Goal: Task Accomplishment & Management: Manage account settings

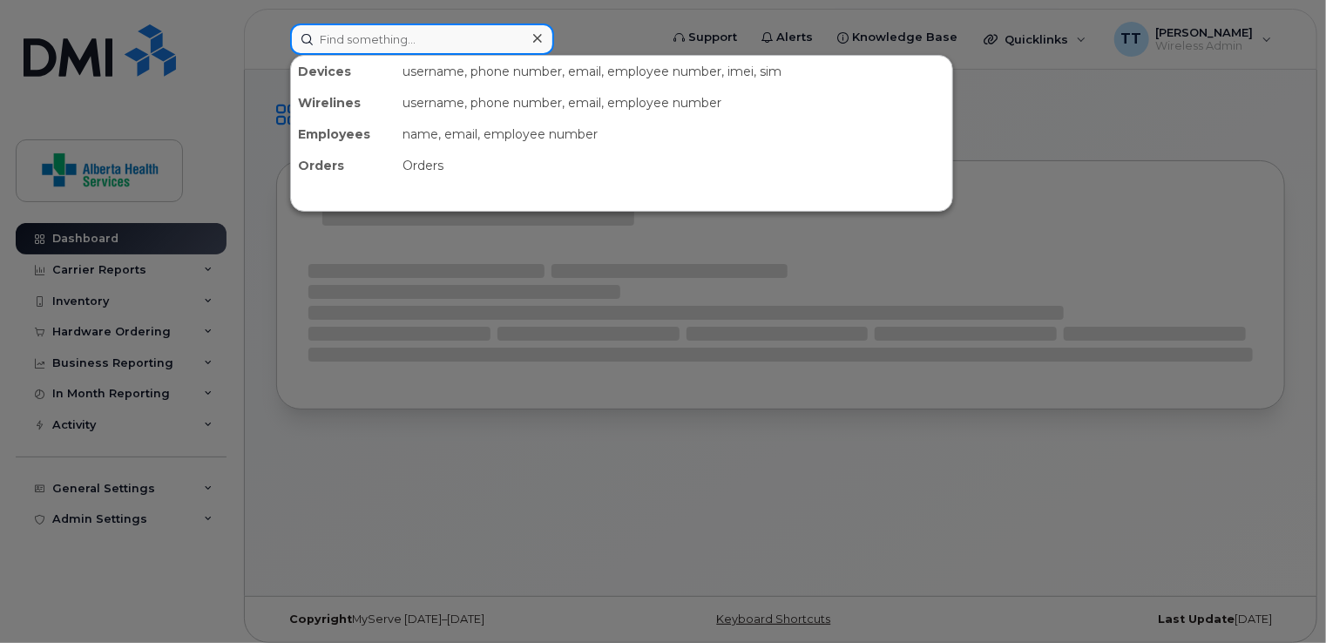
paste input "4033710695"
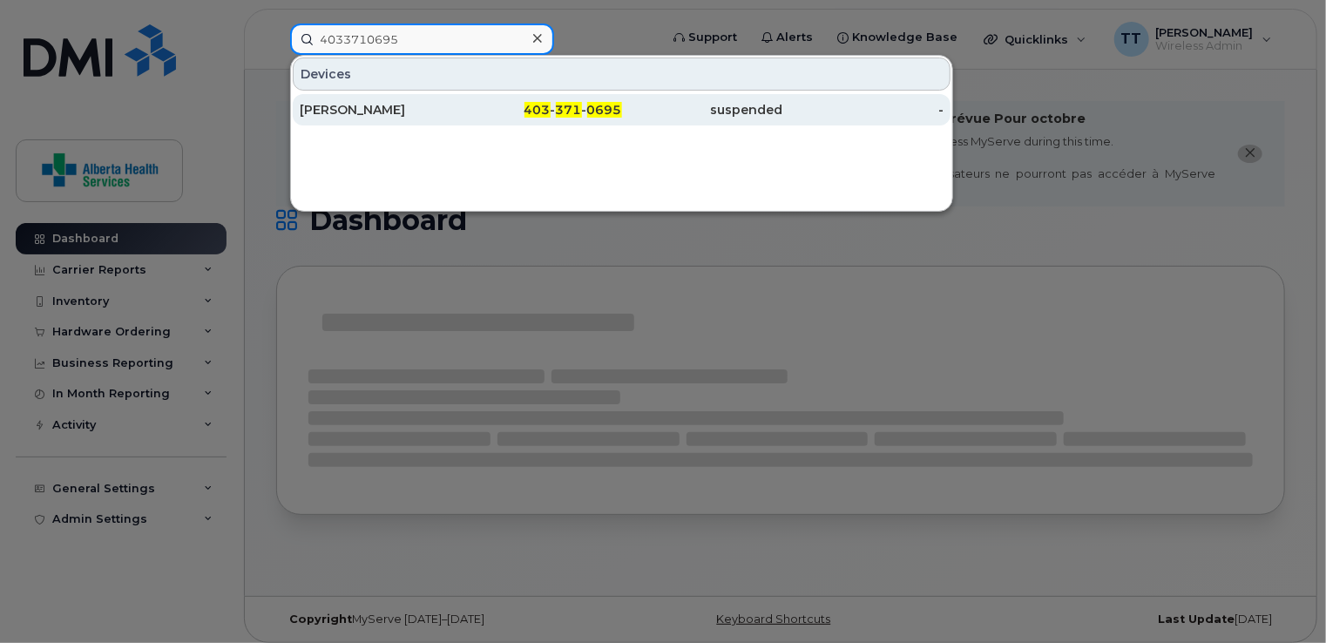
type input "4033710695"
click at [362, 112] on div "[PERSON_NAME]" at bounding box center [380, 109] width 161 height 17
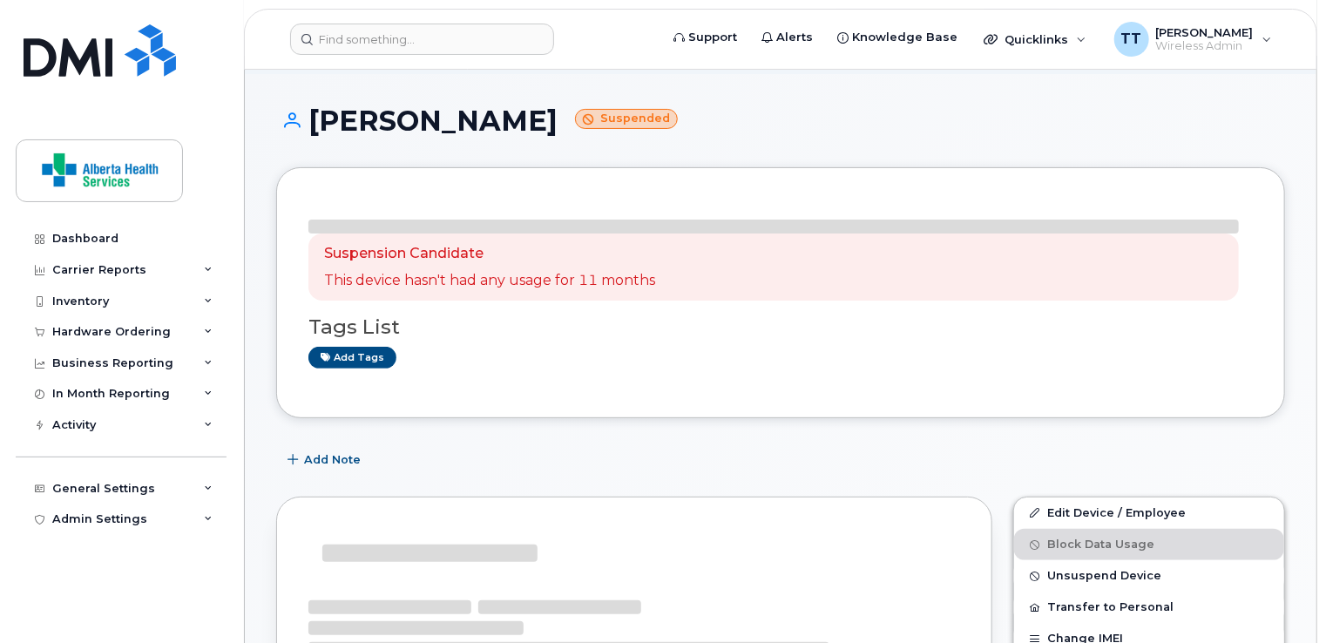
scroll to position [174, 0]
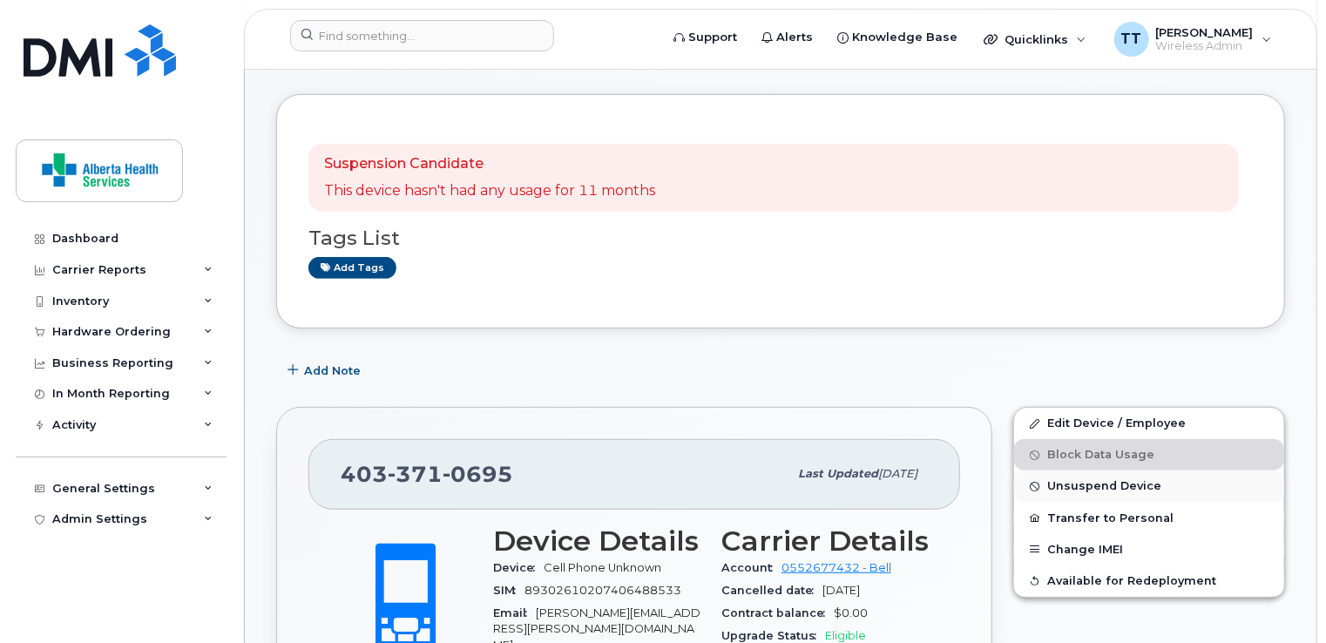
click at [1099, 480] on span "Unsuspend Device" at bounding box center [1104, 486] width 114 height 13
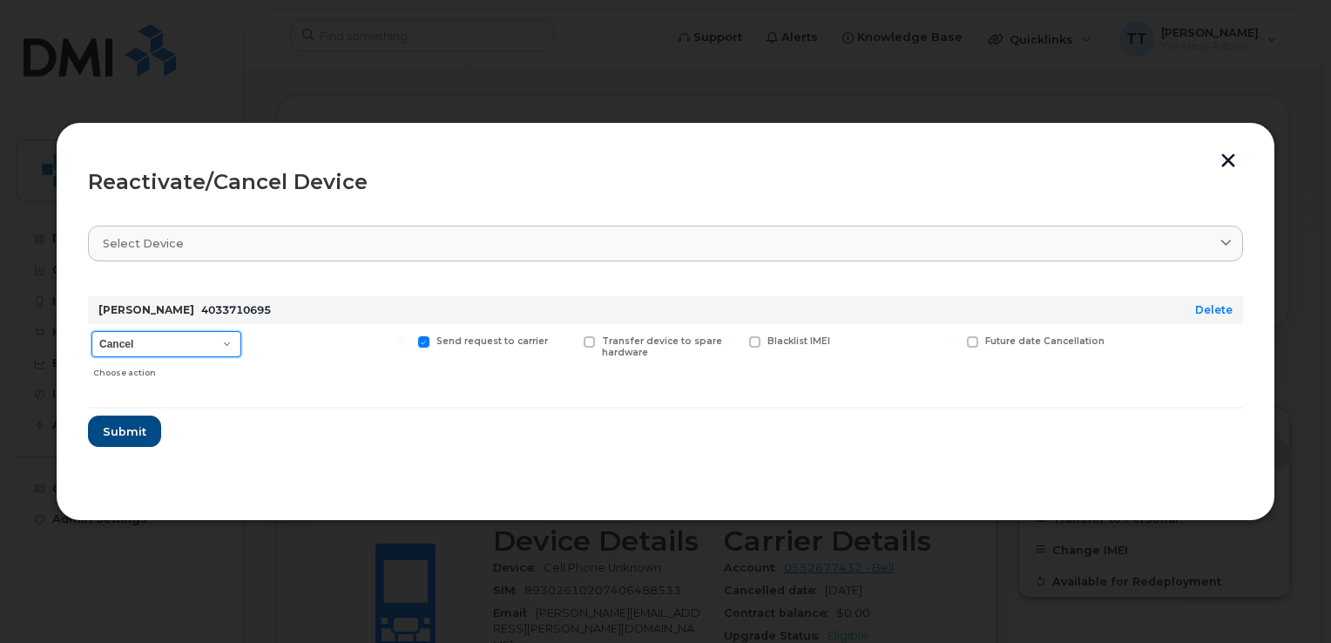
click at [230, 341] on select "Cancel Suspend - Extend Suspension Reactivate" at bounding box center [166, 344] width 150 height 26
select select "[object Object]"
click at [91, 331] on select "Cancel Suspend - Extend Suspension Reactivate" at bounding box center [166, 344] width 150 height 26
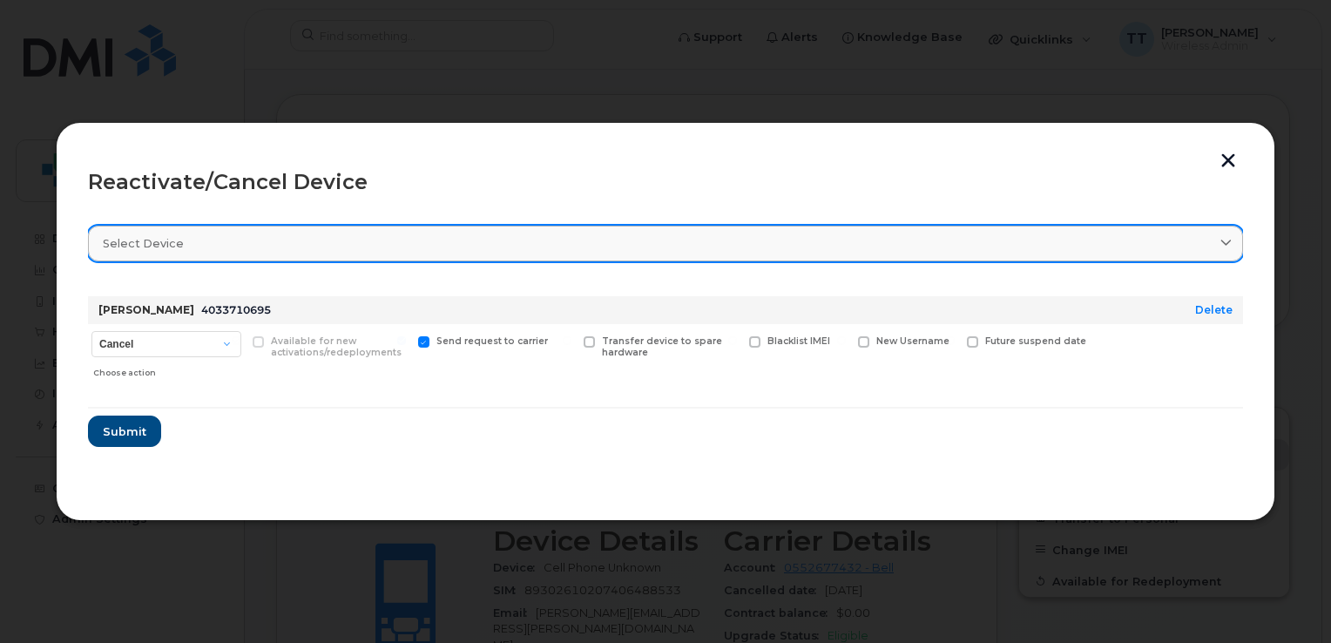
click at [321, 240] on div "Select device" at bounding box center [665, 243] width 1125 height 17
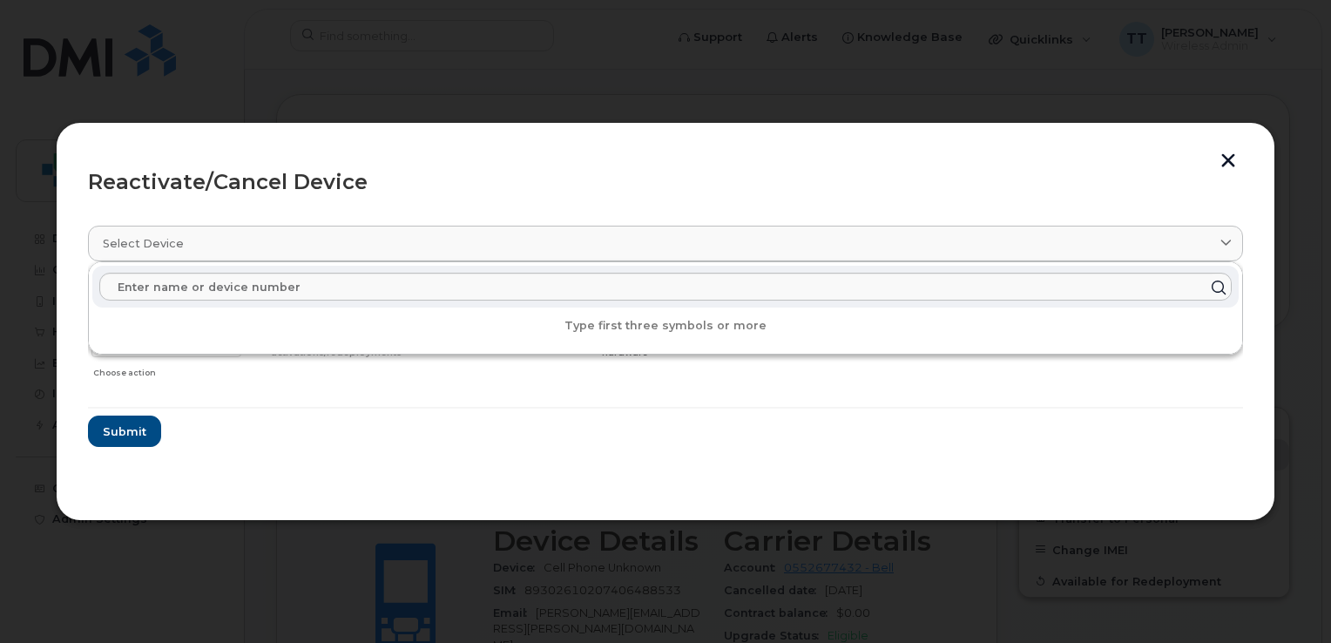
click at [355, 192] on div "Reactivate/Cancel Device" at bounding box center [665, 182] width 1155 height 21
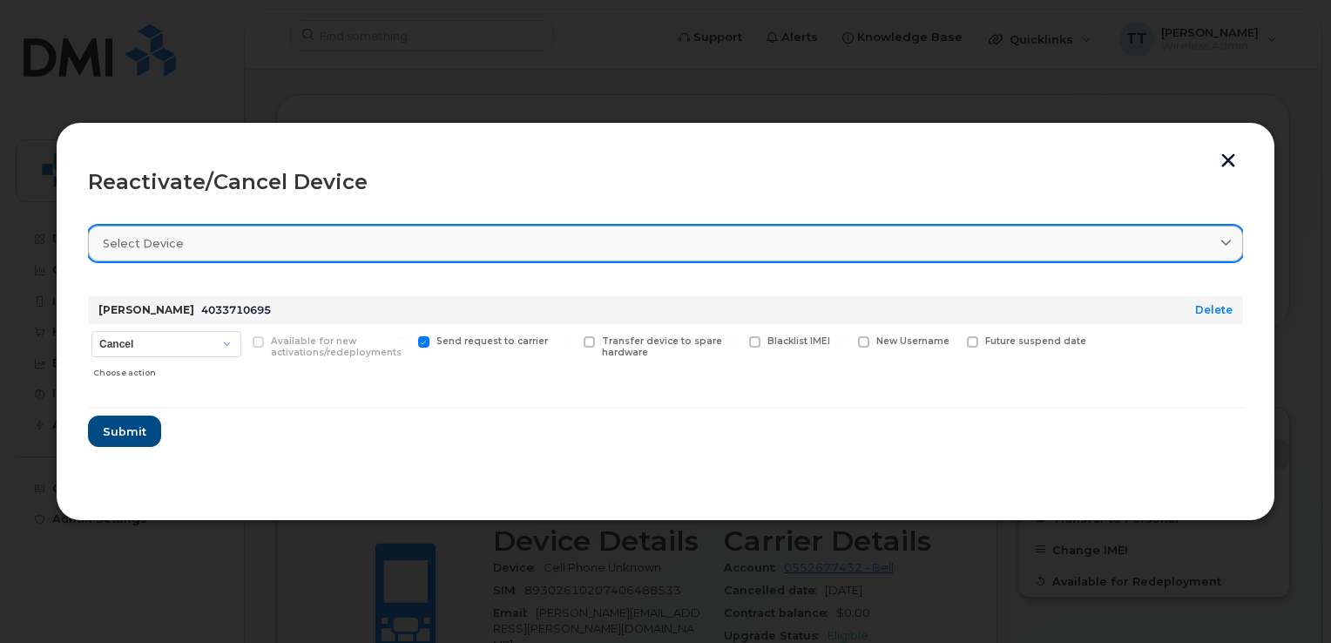
drag, startPoint x: 267, startPoint y: 234, endPoint x: 232, endPoint y: 243, distance: 36.8
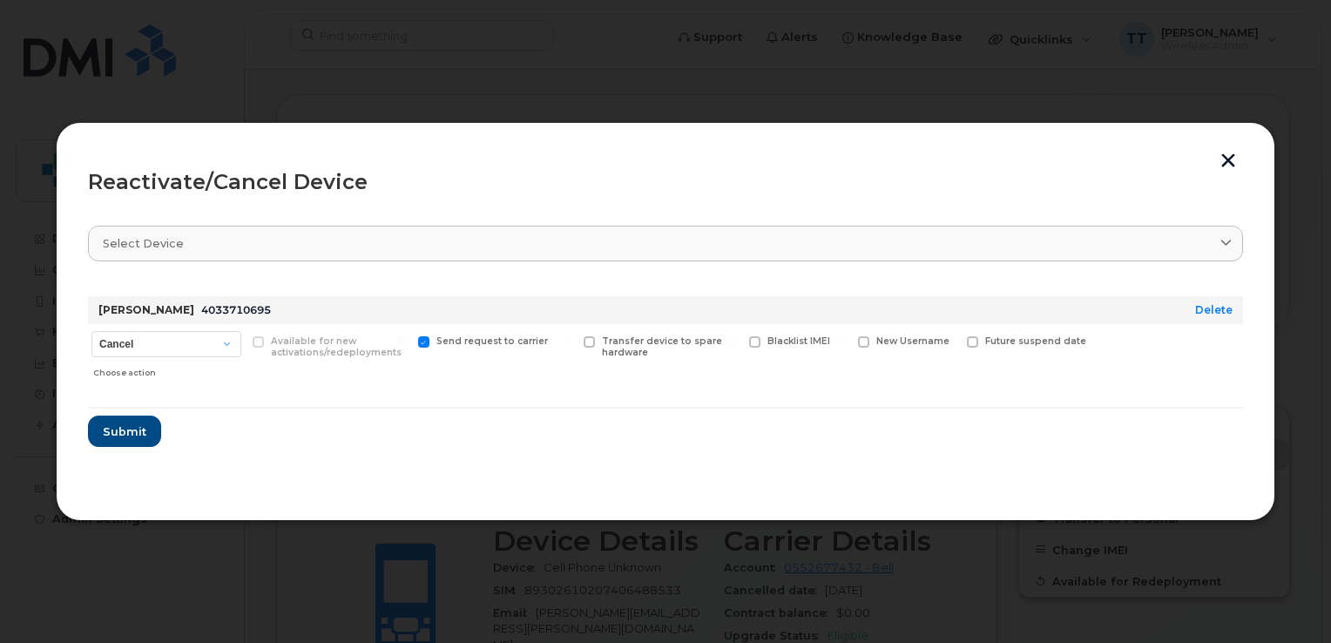
drag, startPoint x: 232, startPoint y: 243, endPoint x: 221, endPoint y: 205, distance: 39.7
click at [221, 205] on header "Reactivate/Cancel Device" at bounding box center [665, 182] width 1155 height 56
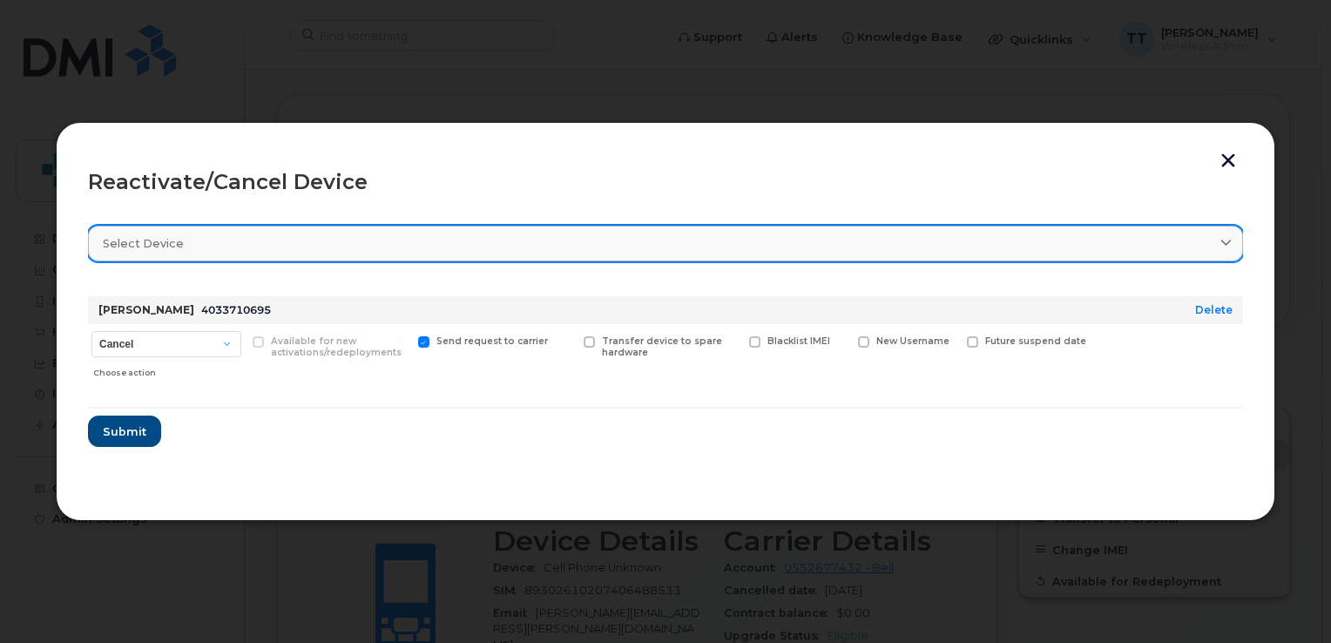
click at [213, 242] on div "Select device" at bounding box center [665, 243] width 1125 height 17
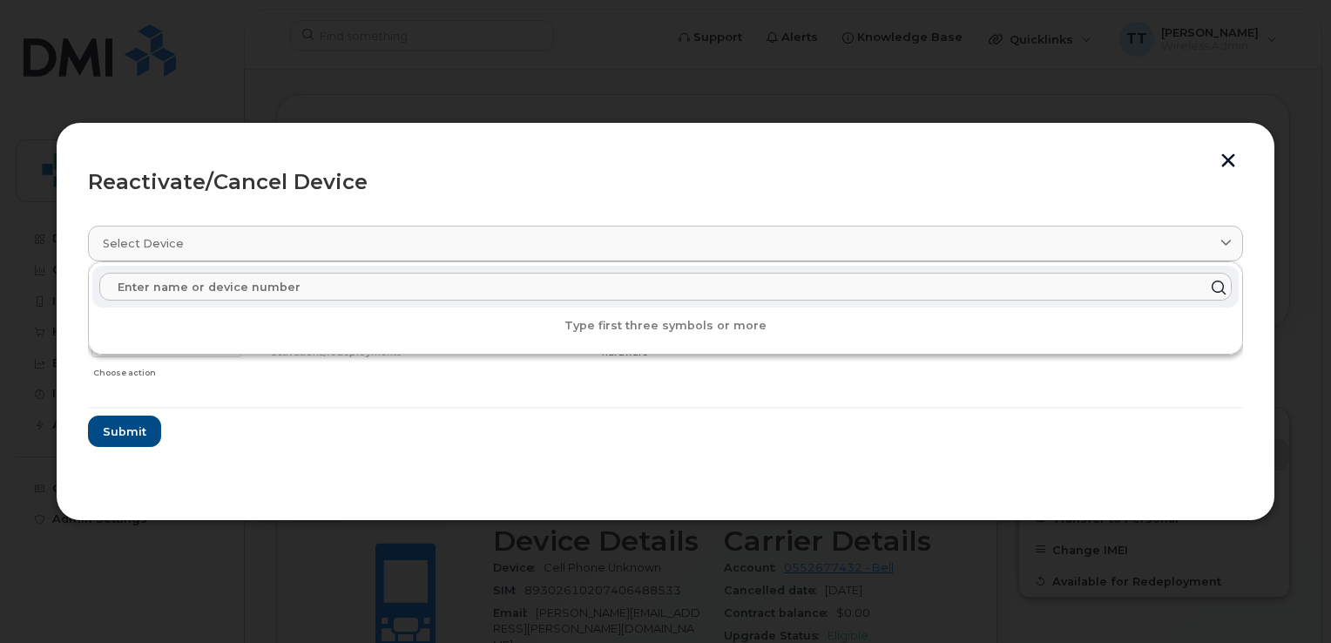
paste input "4033710695"
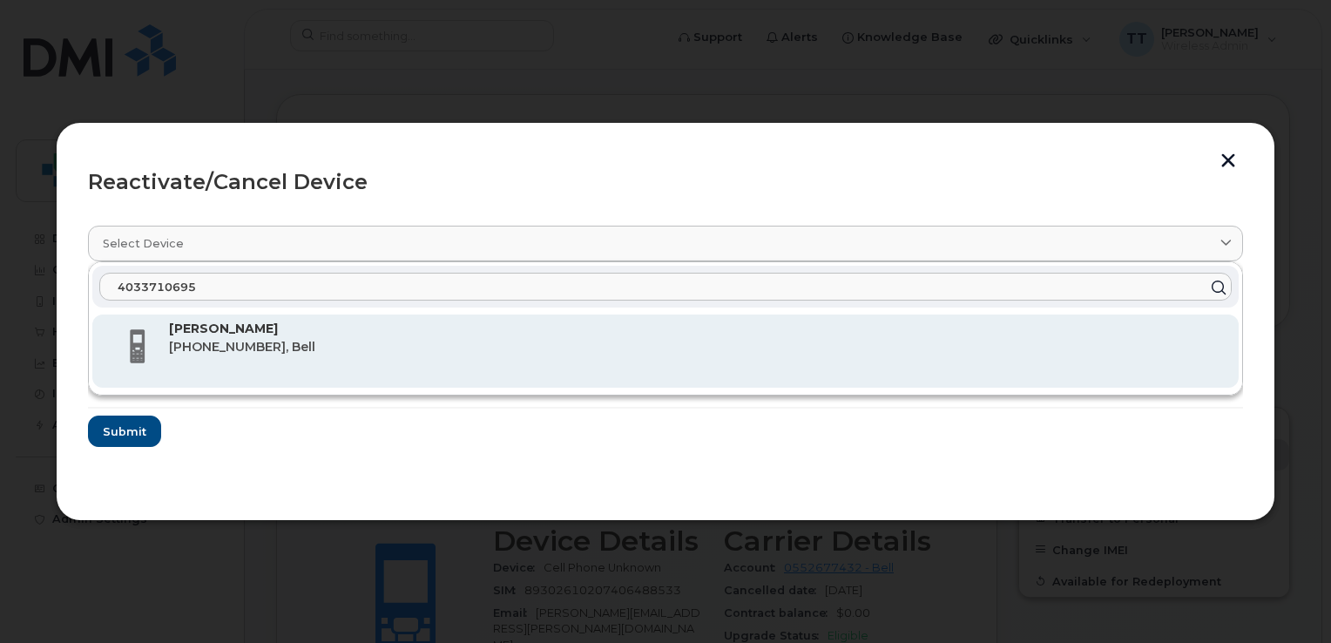
type input "4033710695"
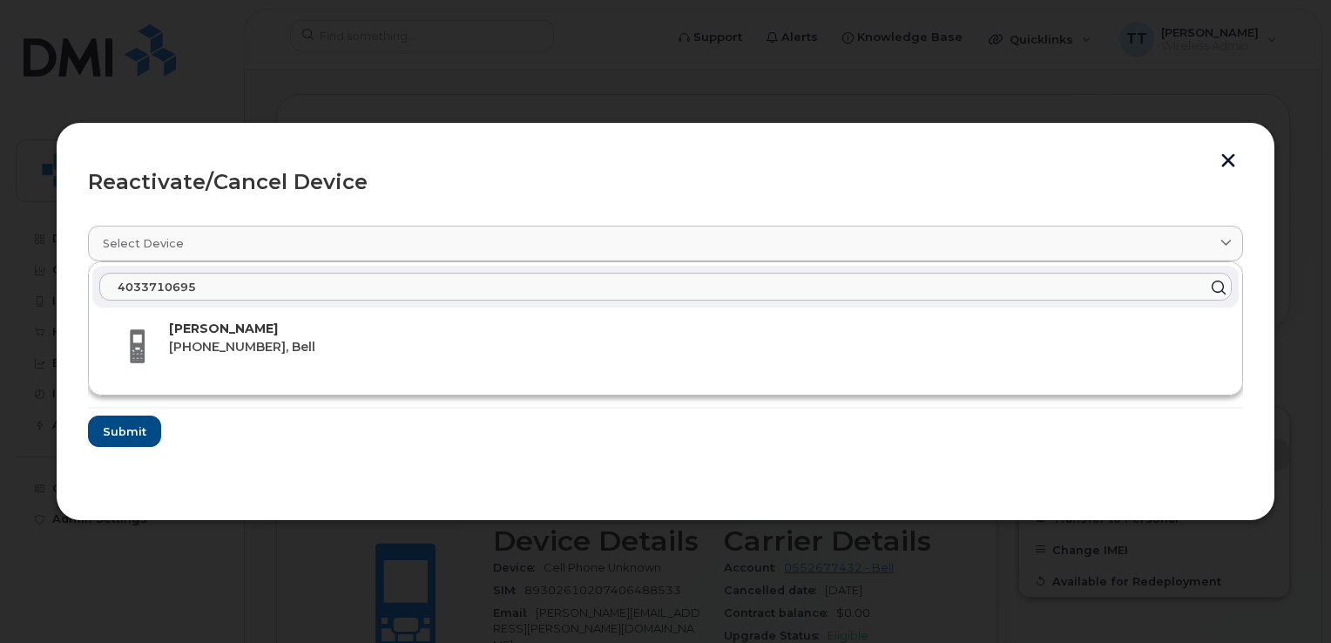
click at [214, 346] on span "[PHONE_NUMBER], Bell" at bounding box center [242, 347] width 146 height 16
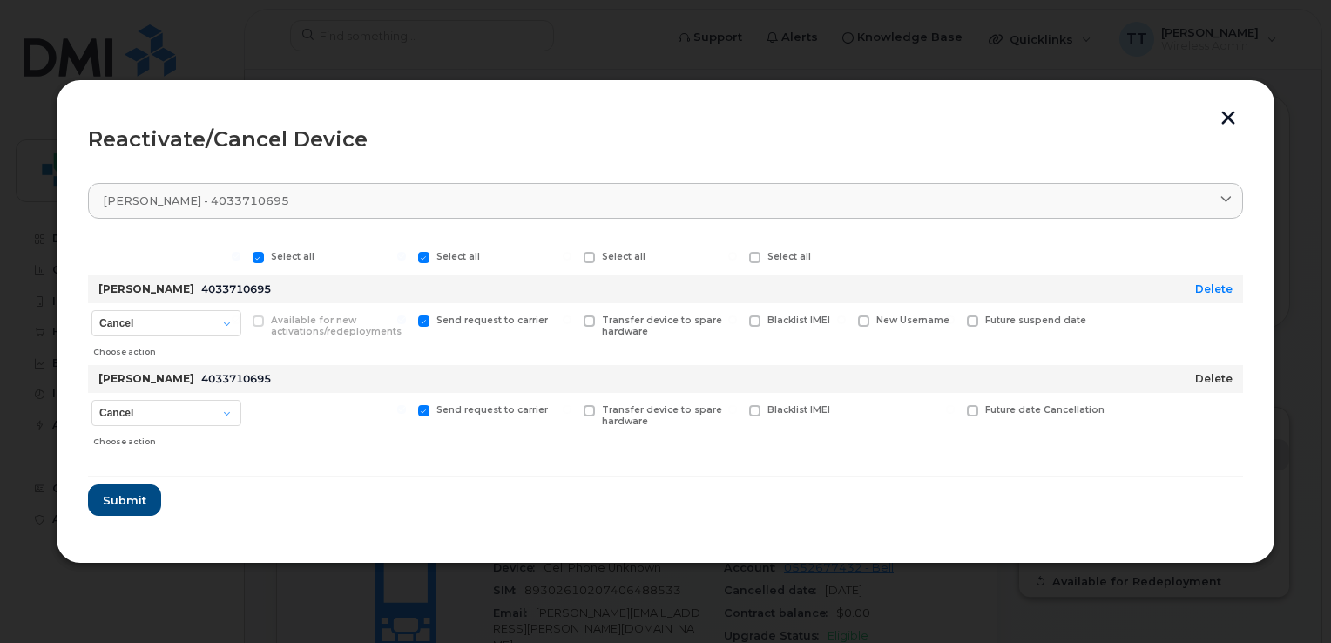
click at [1202, 382] on link "Delete" at bounding box center [1213, 378] width 37 height 13
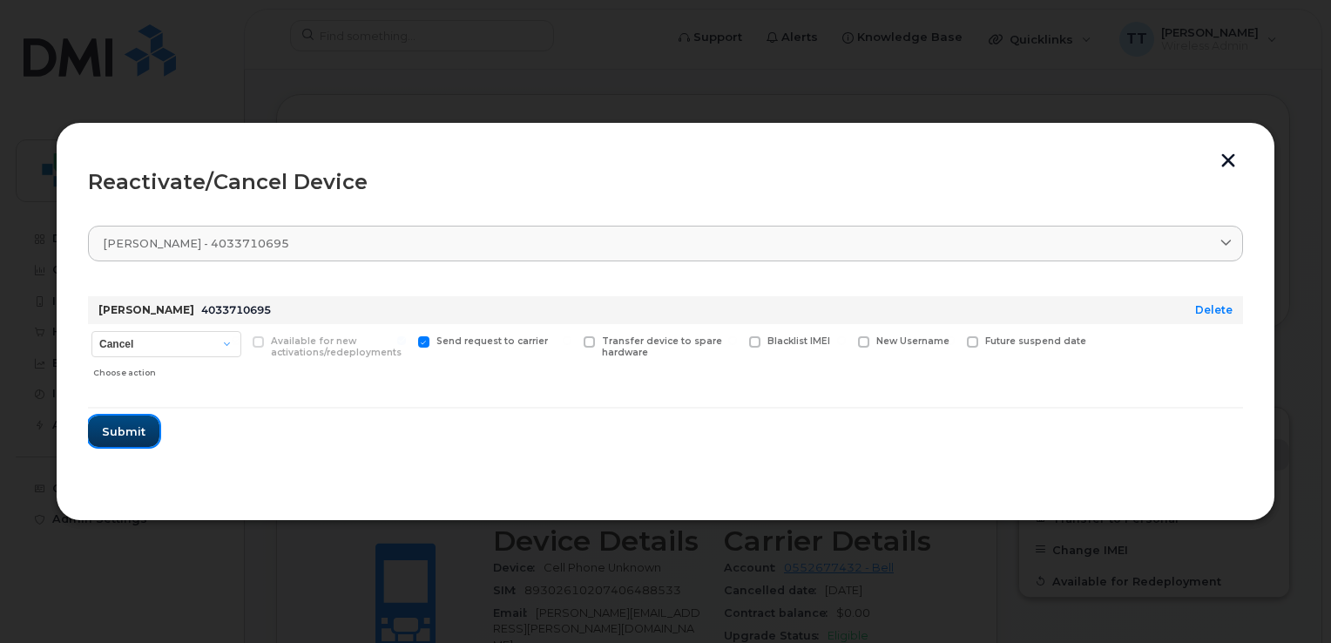
click at [121, 434] on span "Submit" at bounding box center [124, 431] width 44 height 17
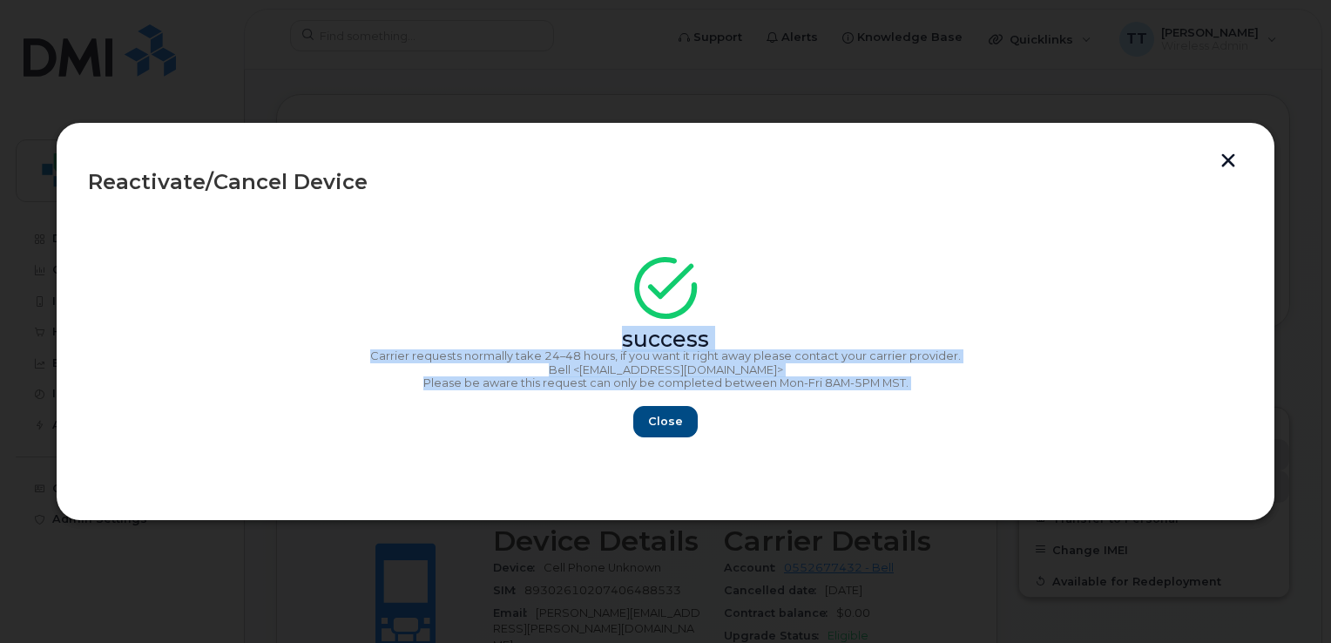
drag, startPoint x: 355, startPoint y: 312, endPoint x: 897, endPoint y: 395, distance: 548.2
click at [897, 395] on div "success Carrier requests normally take 24–48 hours, if you want it right away p…" at bounding box center [665, 352] width 1155 height 170
copy div "success Carrier requests normally take 24–48 hours, if you want it right away p…"
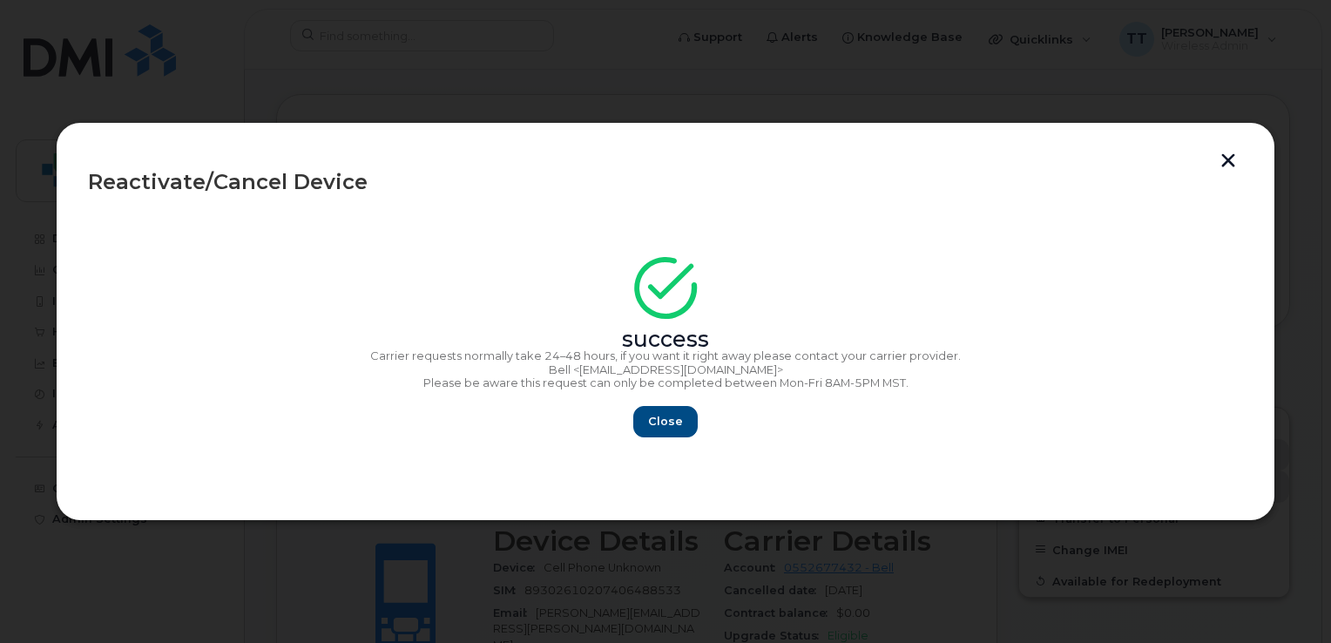
click at [152, 246] on section "success Carrier requests normally take 24–48 hours, if you want it right away p…" at bounding box center [665, 349] width 1155 height 279
click at [664, 423] on span "Close" at bounding box center [665, 421] width 35 height 17
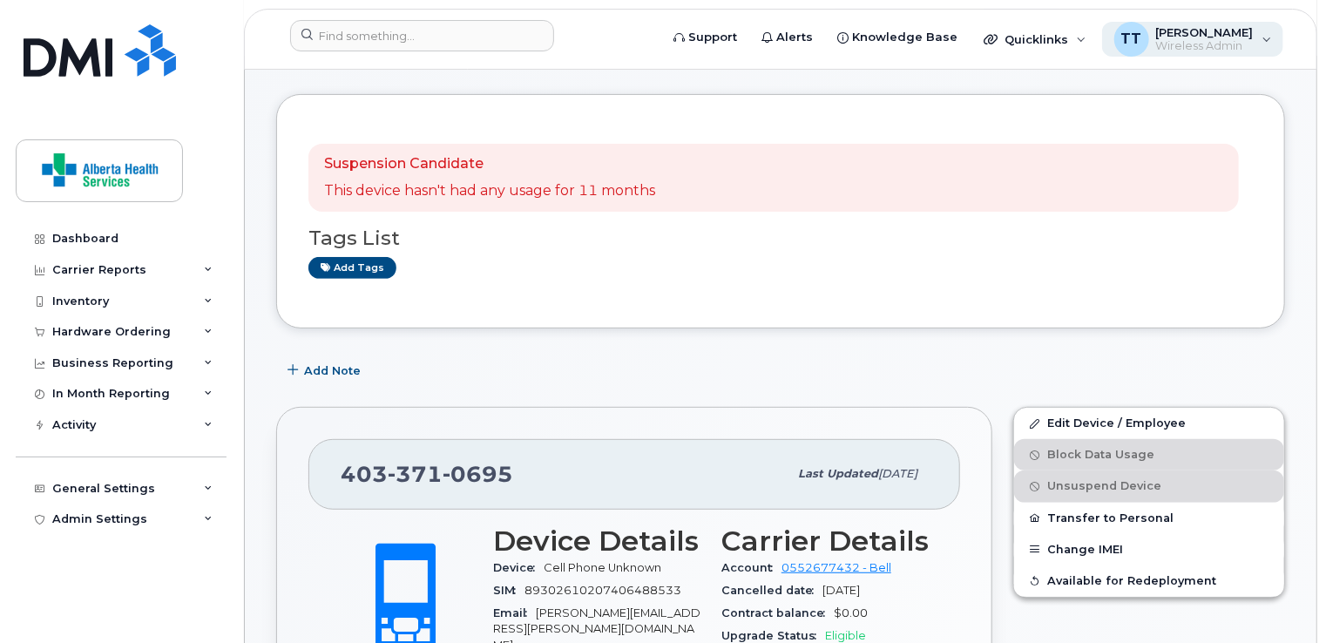
click at [1216, 37] on span "[PERSON_NAME]" at bounding box center [1205, 32] width 98 height 14
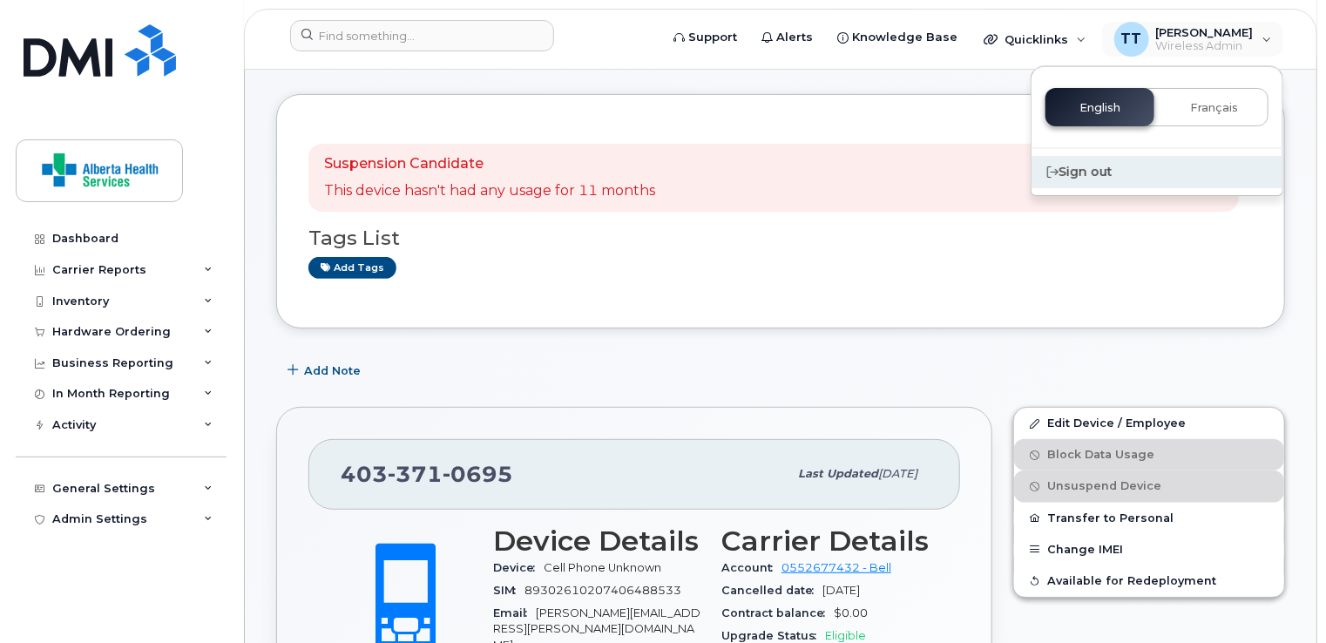
click at [1106, 172] on div "Sign out" at bounding box center [1156, 172] width 251 height 32
